Goal: Navigation & Orientation: Find specific page/section

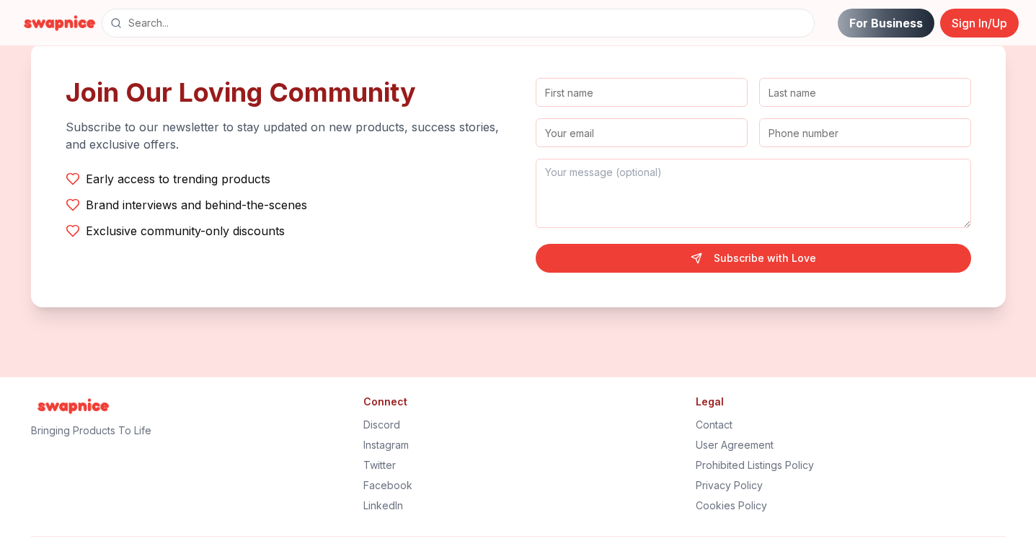
scroll to position [2924, 0]
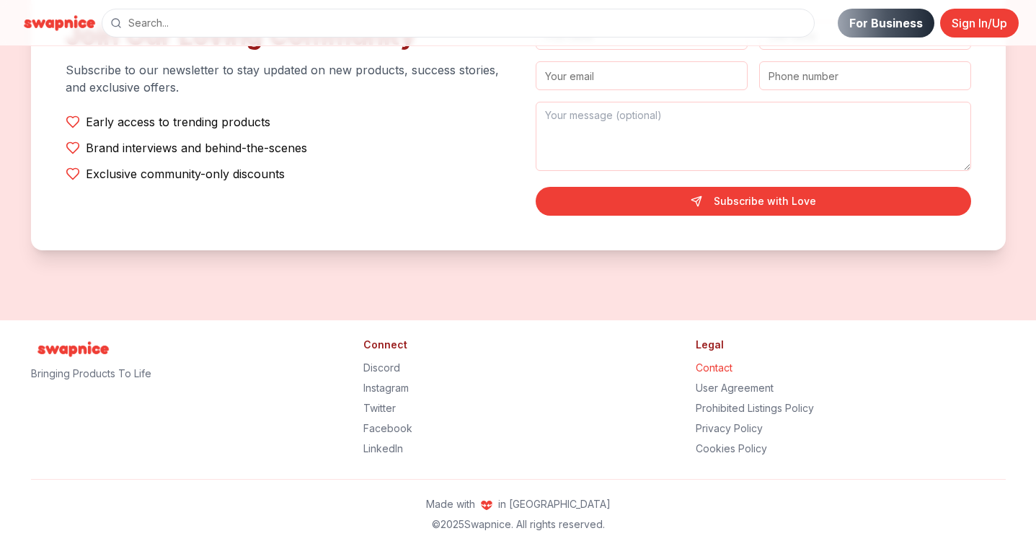
click at [721, 365] on link "Contact" at bounding box center [714, 367] width 37 height 12
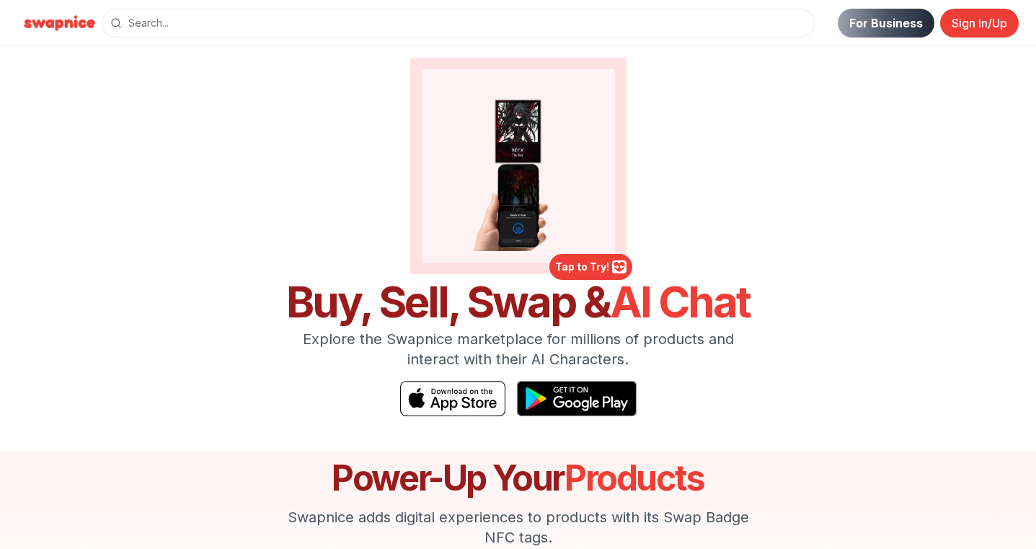
scroll to position [2924, 0]
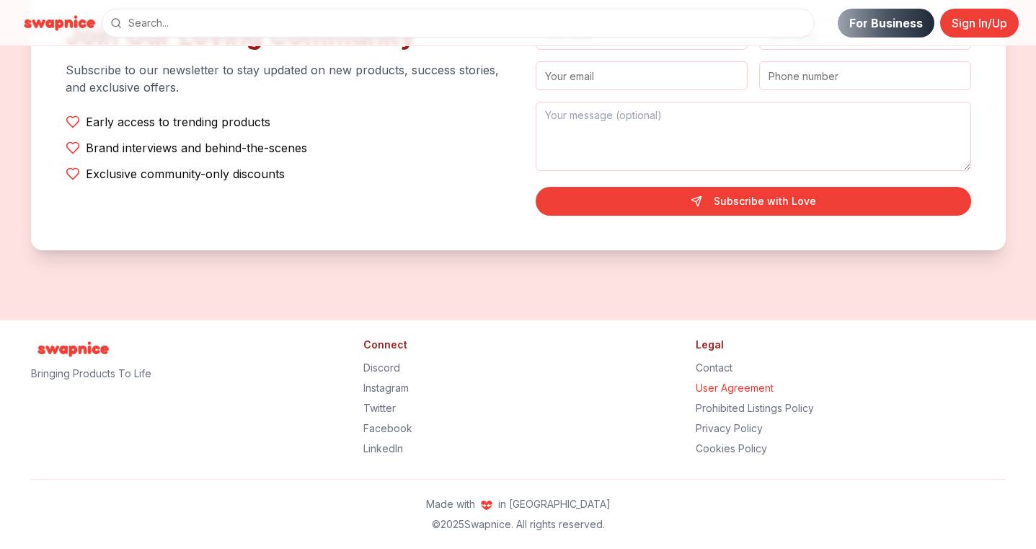
click at [725, 385] on link "User Agreement" at bounding box center [735, 387] width 78 height 12
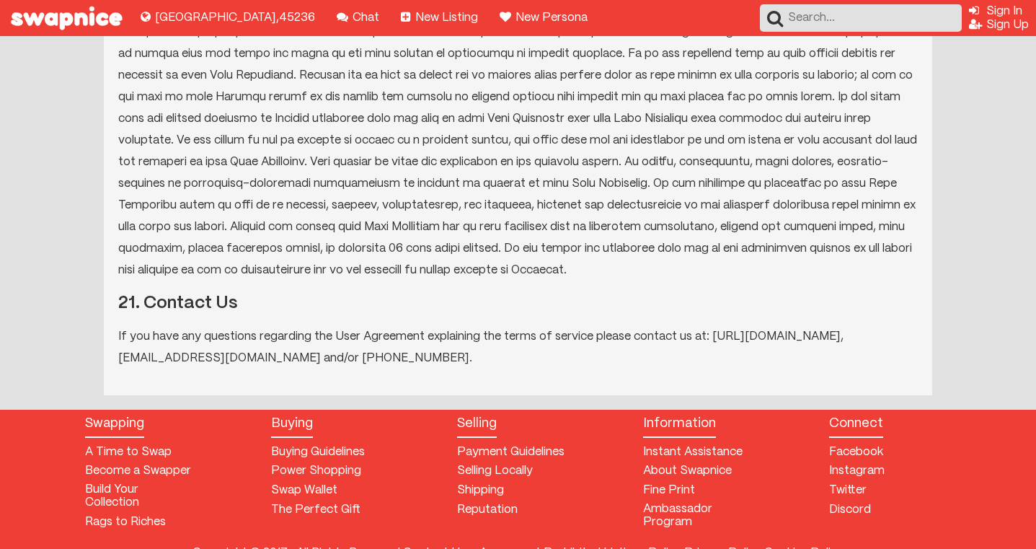
scroll to position [4478, 0]
